Goal: Task Accomplishment & Management: Manage account settings

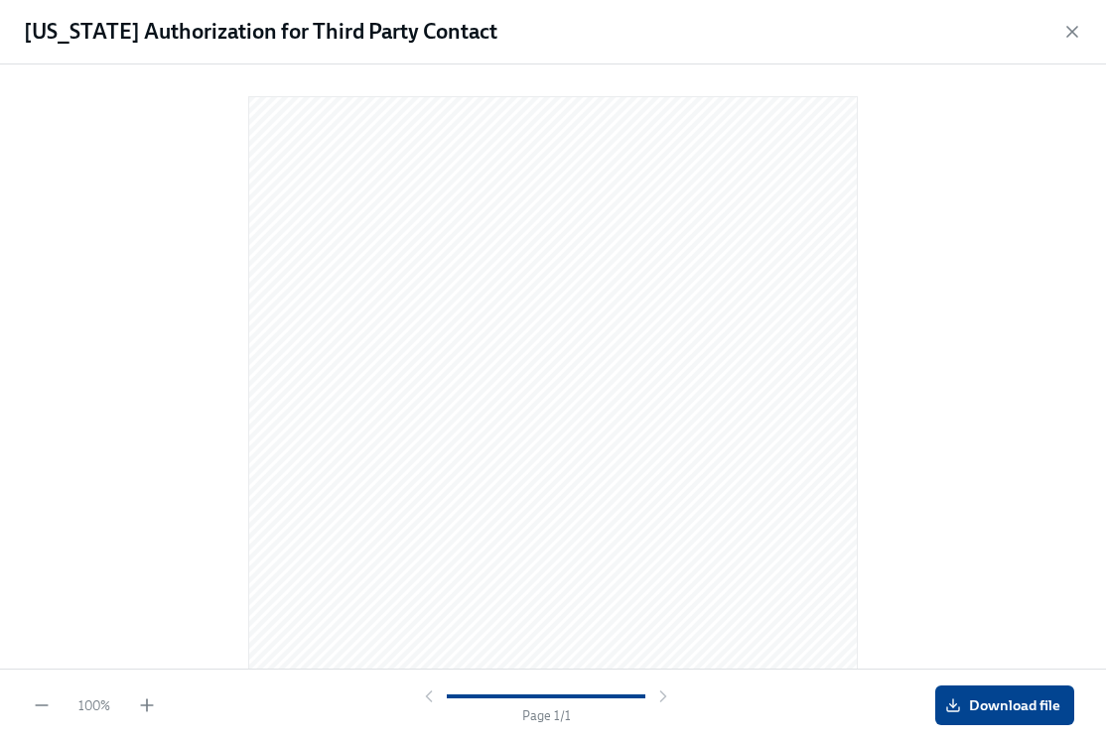
scroll to position [148, 0]
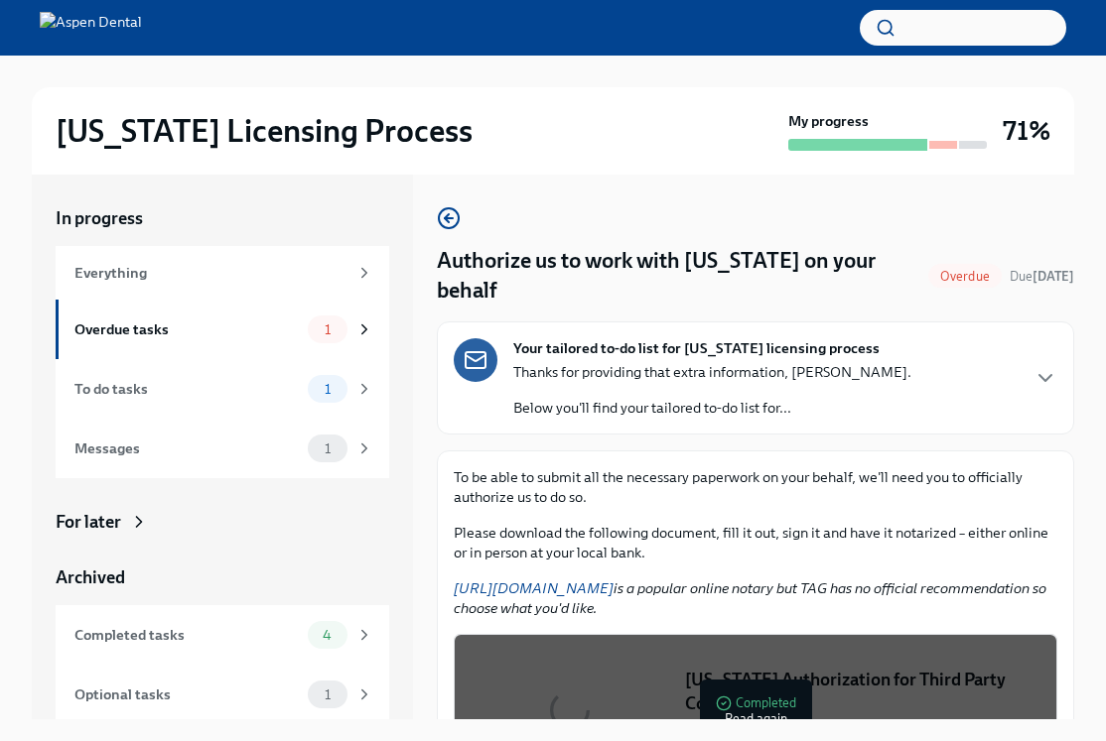
scroll to position [34, 0]
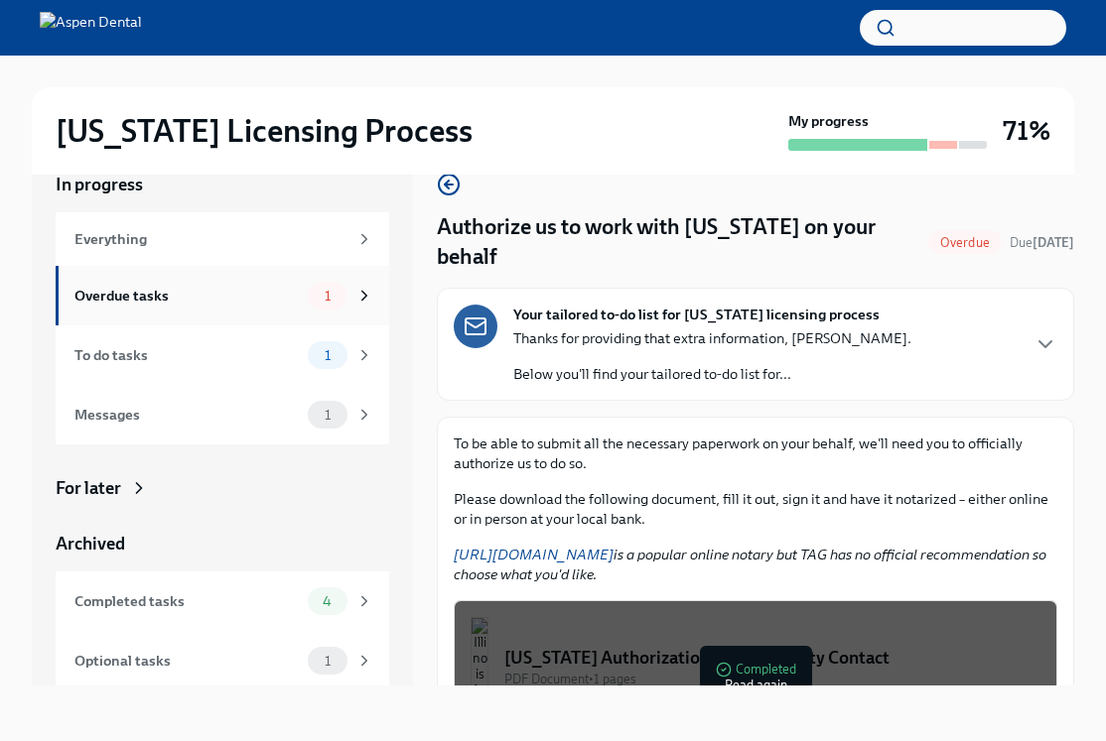
click at [266, 304] on div "Overdue tasks" at bounding box center [186, 296] width 225 height 22
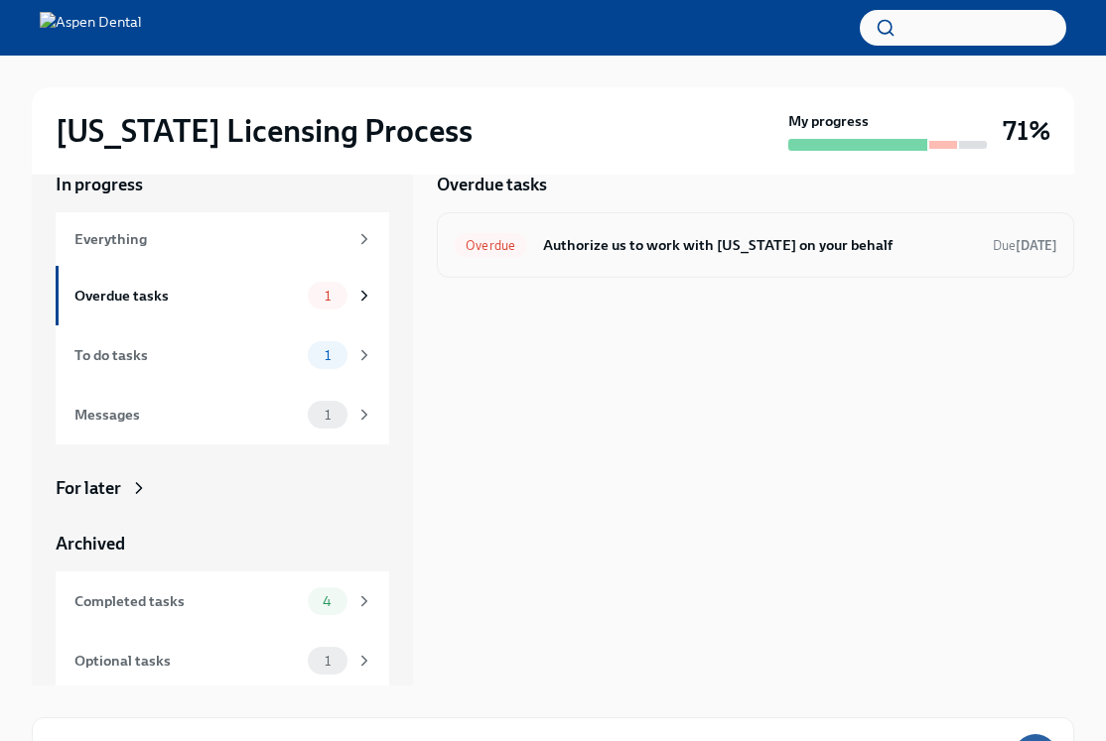
click at [726, 249] on h6 "Authorize us to work with [US_STATE] on your behalf" at bounding box center [760, 245] width 434 height 22
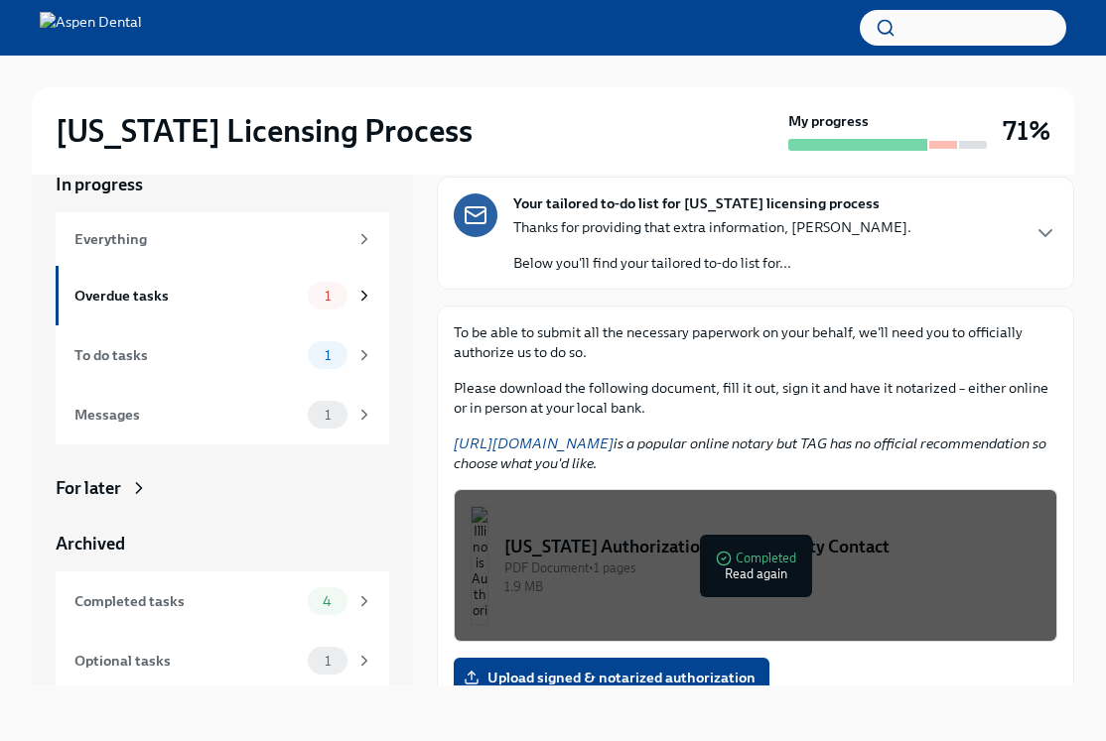
scroll to position [174, 0]
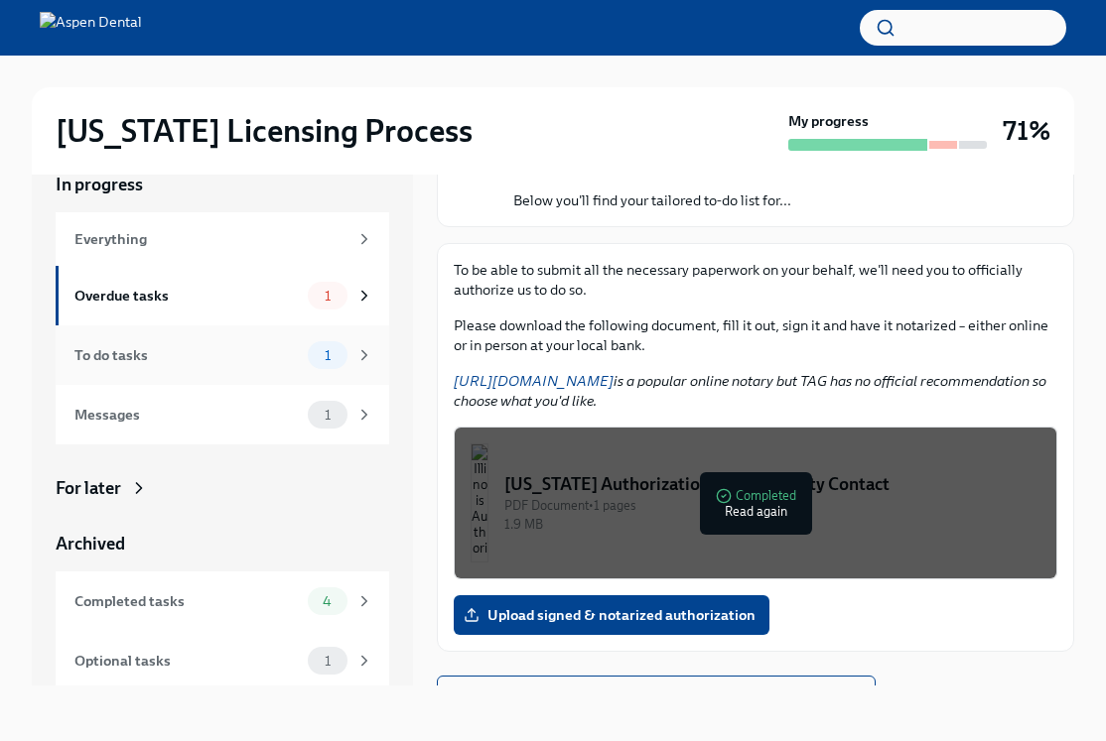
click at [292, 360] on div "To do tasks" at bounding box center [186, 355] width 225 height 22
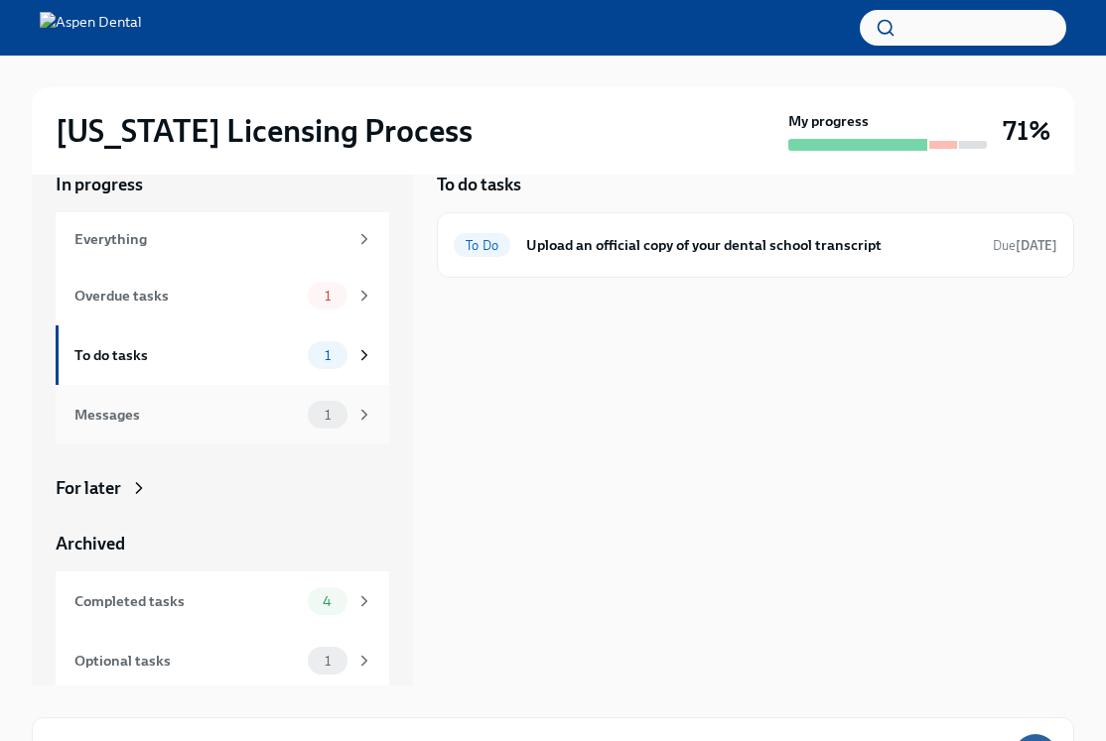
click at [326, 418] on span "1" at bounding box center [328, 415] width 30 height 15
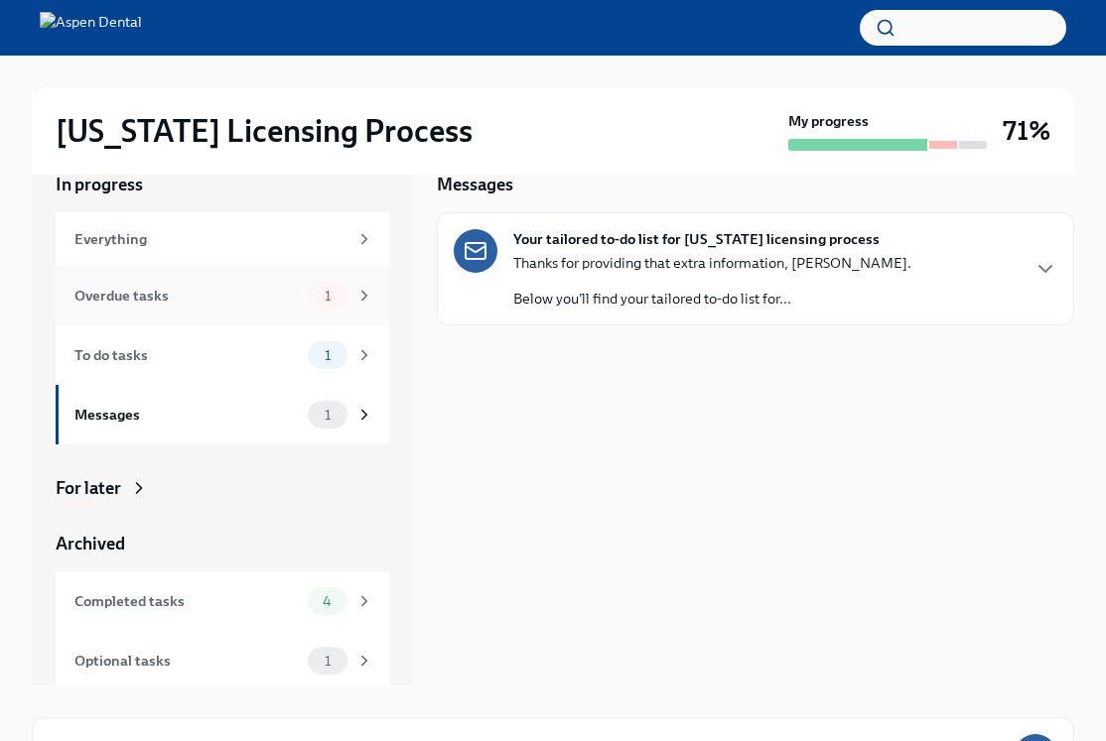
click at [339, 295] on span "1" at bounding box center [328, 296] width 30 height 15
